Goal: Find specific page/section: Find specific page/section

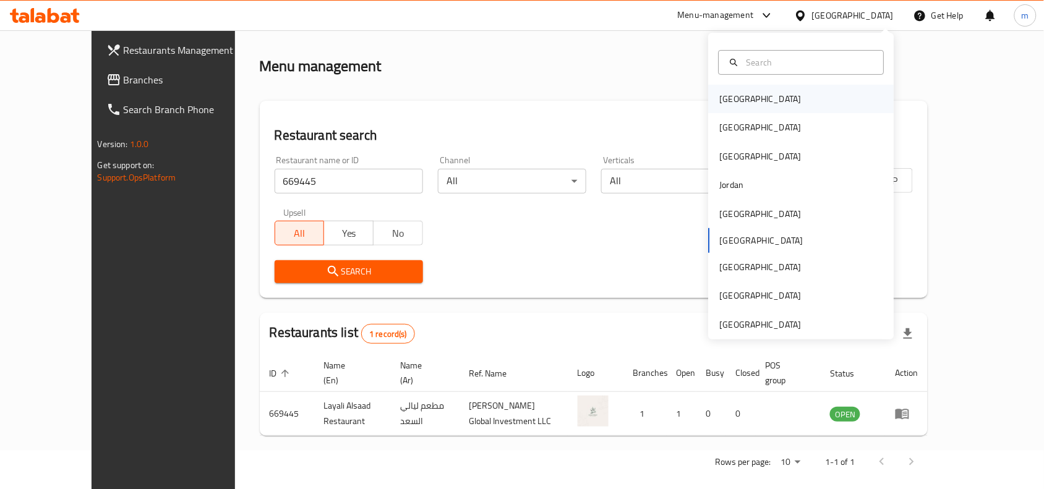
click at [731, 93] on div "[GEOGRAPHIC_DATA]" at bounding box center [761, 99] width 82 height 14
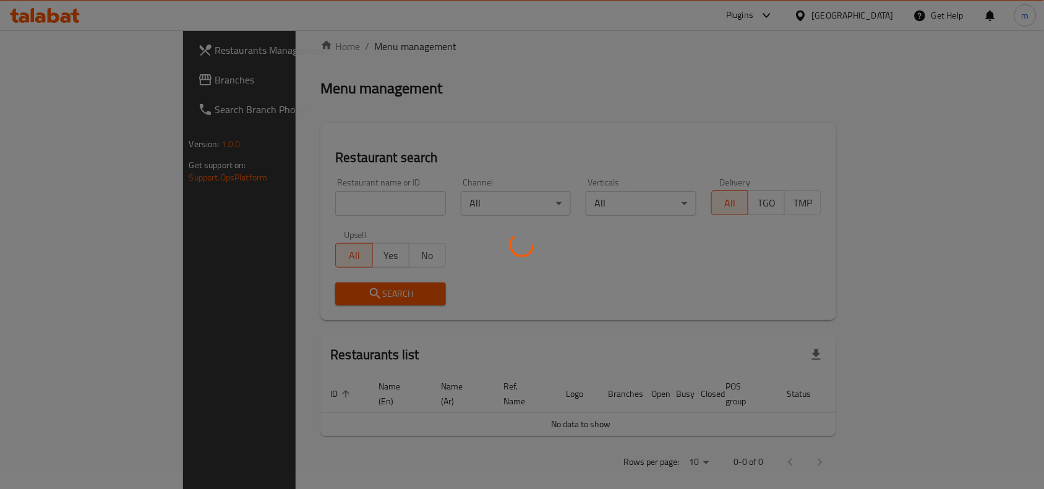
scroll to position [38, 0]
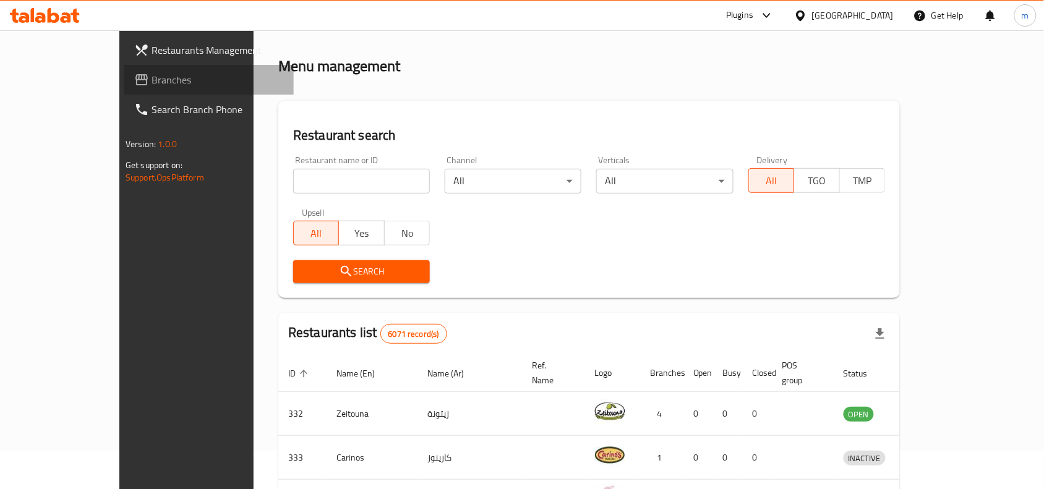
click at [151, 85] on span "Branches" at bounding box center [217, 79] width 132 height 15
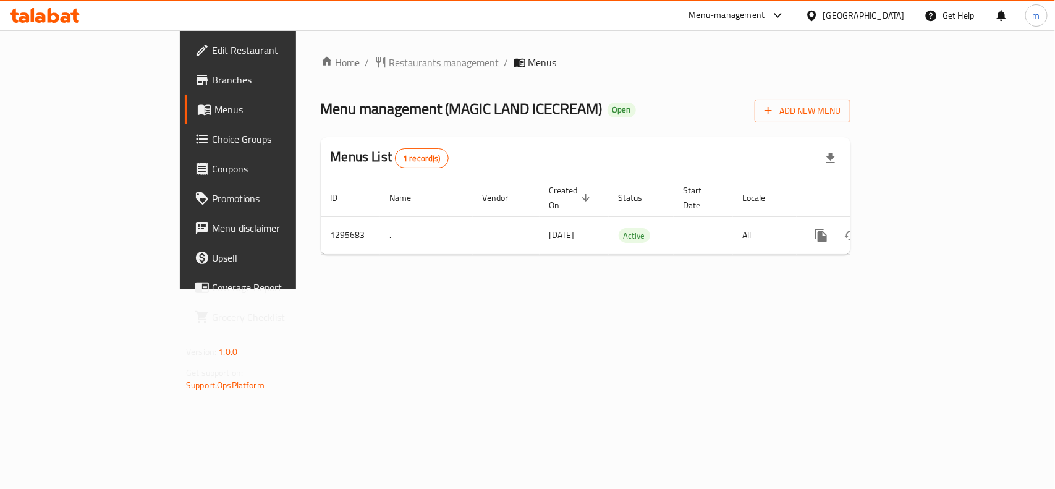
click at [390, 63] on span "Restaurants management" at bounding box center [445, 62] width 110 height 15
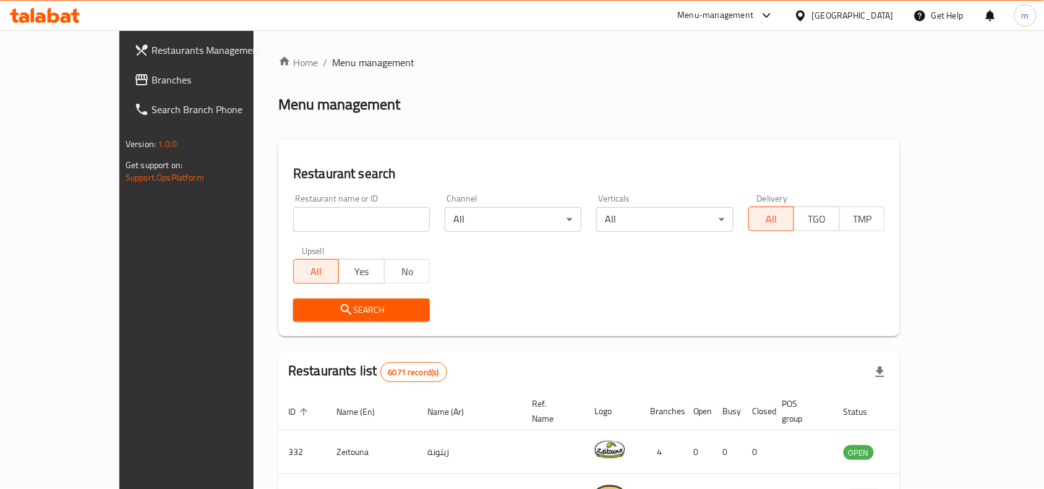
click at [316, 221] on input "search" at bounding box center [361, 219] width 137 height 25
paste input "699867"
type input "699867"
click at [303, 308] on span "Search" at bounding box center [361, 309] width 117 height 15
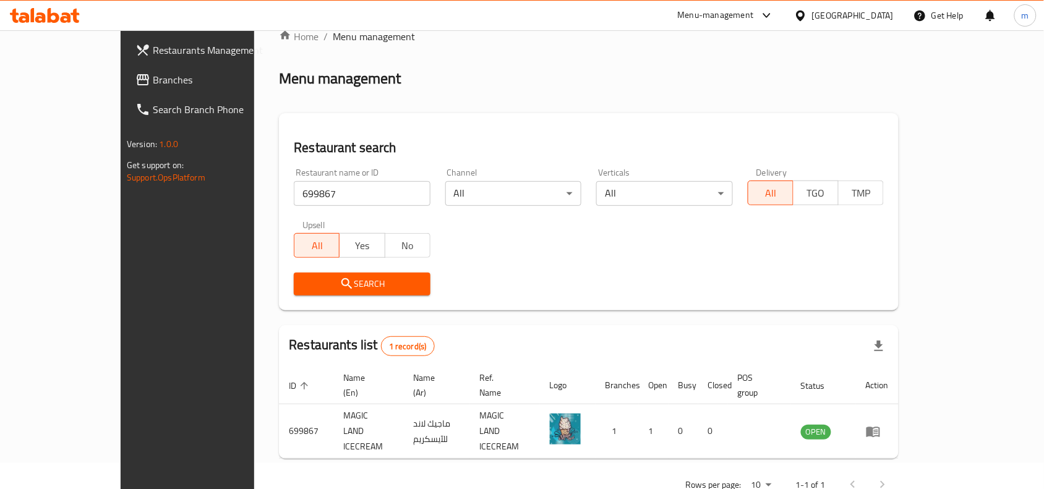
scroll to position [38, 0]
